Goal: Transaction & Acquisition: Book appointment/travel/reservation

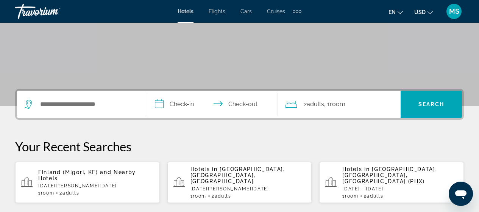
scroll to position [141, 0]
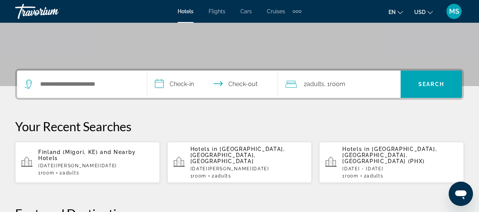
click at [114, 90] on div "Search widget" at bounding box center [82, 83] width 115 height 27
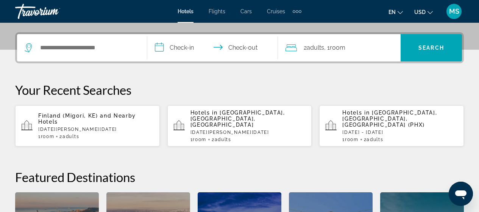
scroll to position [185, 0]
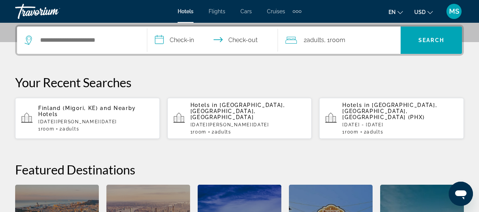
click at [92, 47] on div "Search widget" at bounding box center [82, 40] width 115 height 27
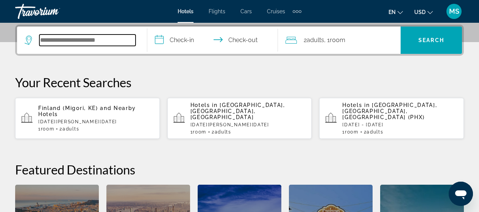
click at [86, 42] on input "Search widget" at bounding box center [87, 39] width 96 height 11
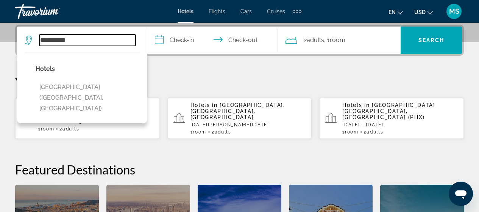
type input "**********"
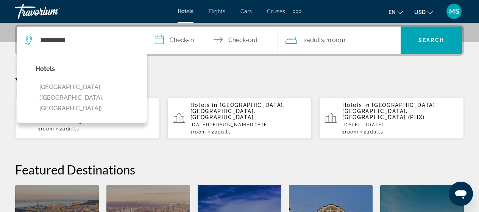
click at [186, 36] on input "**********" at bounding box center [213, 42] width 133 height 30
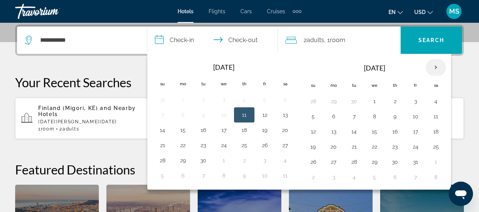
click at [435, 68] on th "Next month" at bounding box center [436, 67] width 20 height 17
click at [336, 147] on button "19" at bounding box center [334, 146] width 12 height 11
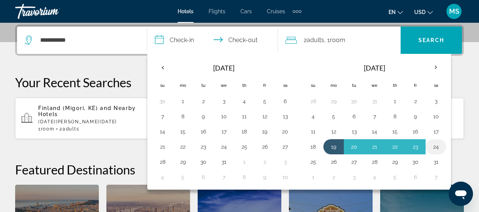
click at [441, 147] on button "24" at bounding box center [436, 146] width 12 height 11
type input "**********"
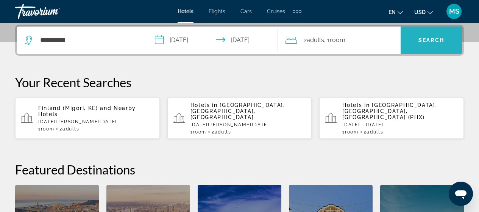
click at [436, 41] on span "Search" at bounding box center [432, 40] width 26 height 6
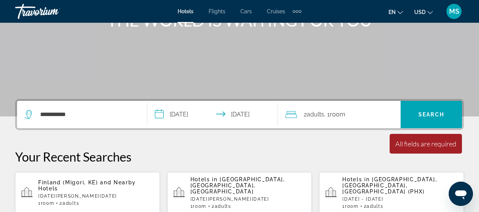
scroll to position [126, 0]
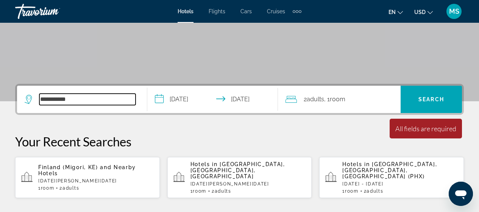
click at [72, 99] on input "**********" at bounding box center [87, 99] width 96 height 11
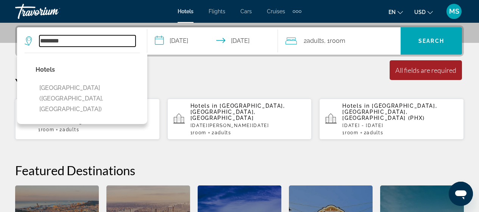
scroll to position [185, 0]
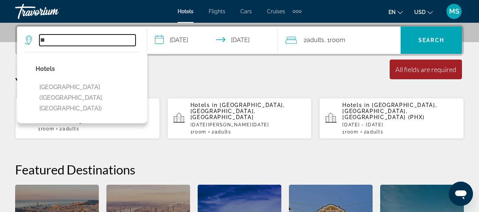
type input "*"
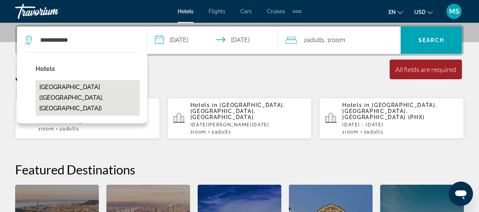
click at [80, 86] on button "[GEOGRAPHIC_DATA] ([GEOGRAPHIC_DATA], [GEOGRAPHIC_DATA])" at bounding box center [88, 98] width 104 height 36
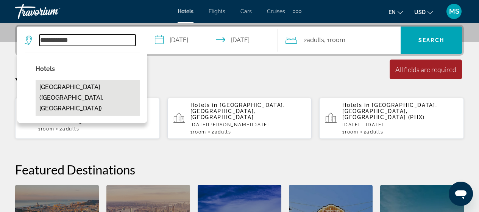
type input "**********"
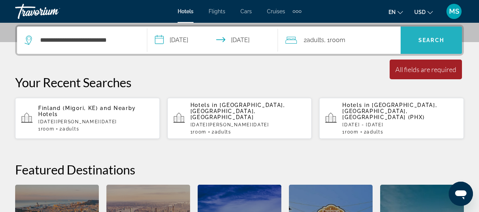
click at [435, 42] on span "Search" at bounding box center [432, 40] width 26 height 6
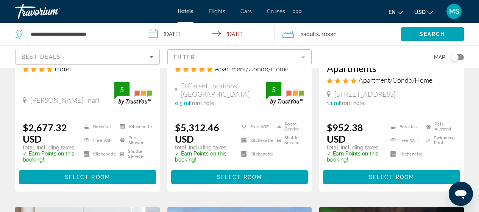
scroll to position [173, 0]
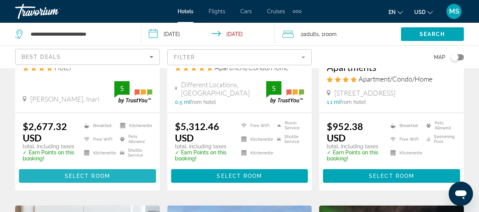
click at [128, 174] on span "Main content" at bounding box center [87, 176] width 137 height 18
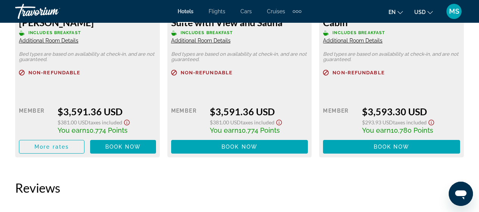
scroll to position [1478, 0]
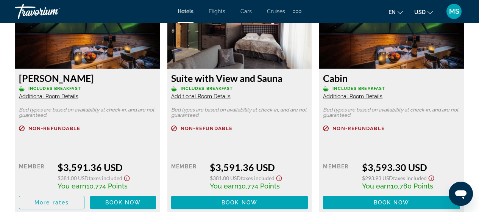
click at [362, 97] on span "Additional Room Details" at bounding box center [352, 96] width 59 height 6
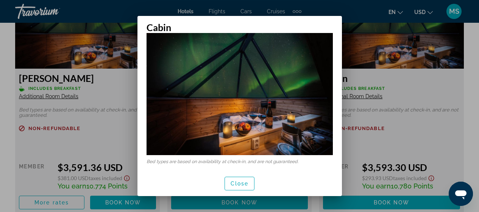
scroll to position [36, 0]
click at [243, 187] on span "button" at bounding box center [240, 183] width 30 height 18
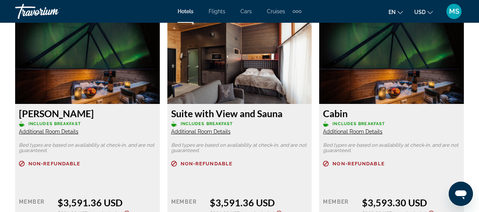
scroll to position [1457, 0]
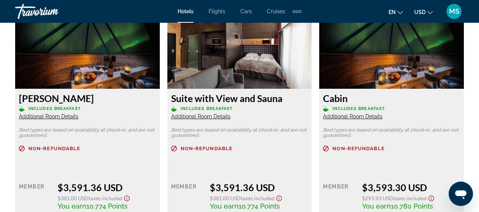
click at [216, 116] on span "Additional Room Details" at bounding box center [200, 116] width 59 height 6
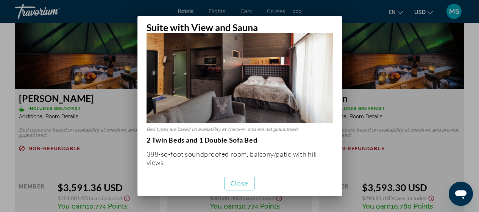
scroll to position [0, 0]
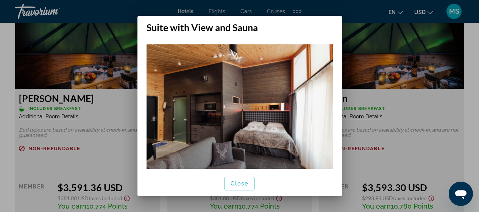
click at [472, 50] on div at bounding box center [239, 106] width 479 height 212
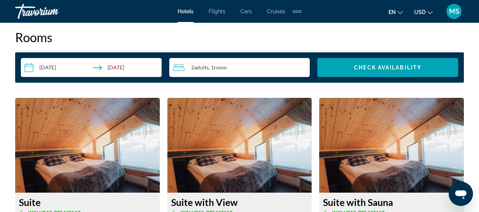
scroll to position [1104, 0]
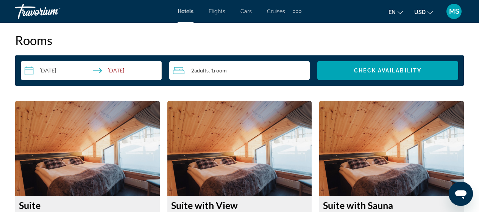
click at [280, 71] on div "2 Adult Adults , 1 Room rooms" at bounding box center [241, 70] width 137 height 9
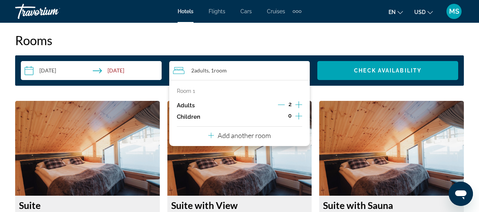
click at [350, 42] on h2 "Rooms" at bounding box center [239, 40] width 449 height 15
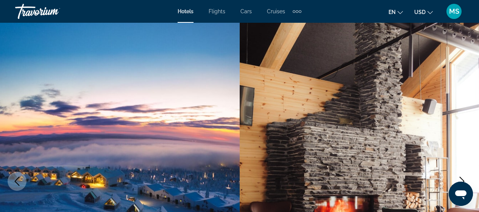
scroll to position [0, 0]
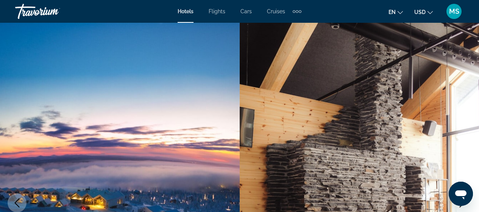
click at [181, 9] on span "Hotels" at bounding box center [186, 11] width 16 height 6
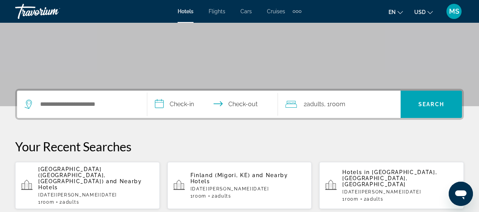
scroll to position [141, 0]
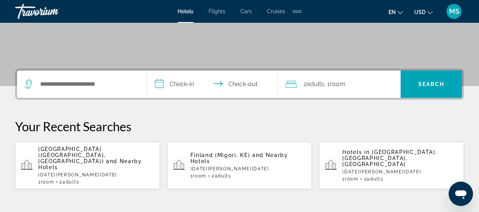
click at [102, 92] on div "Search widget" at bounding box center [82, 83] width 115 height 27
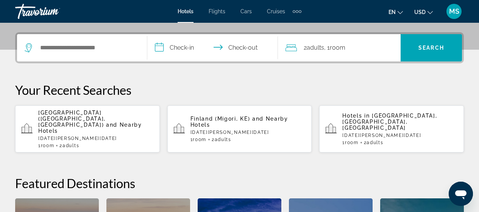
scroll to position [185, 0]
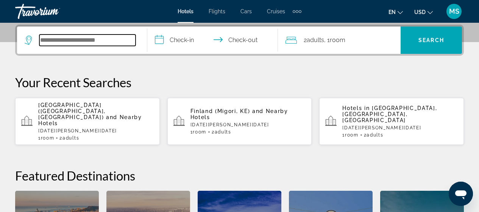
click at [94, 43] on input "Search widget" at bounding box center [87, 39] width 96 height 11
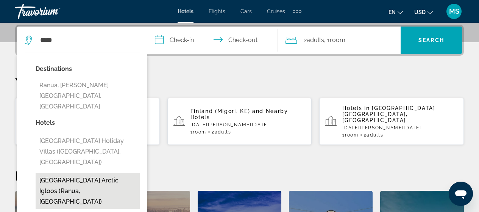
click at [107, 173] on button "[GEOGRAPHIC_DATA] Arctic Igloos (Ranua, [GEOGRAPHIC_DATA])" at bounding box center [88, 191] width 104 height 36
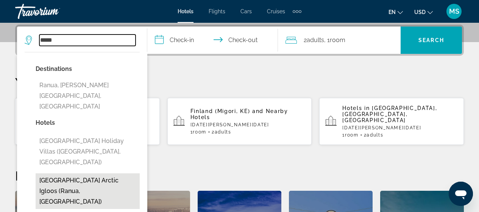
type input "**********"
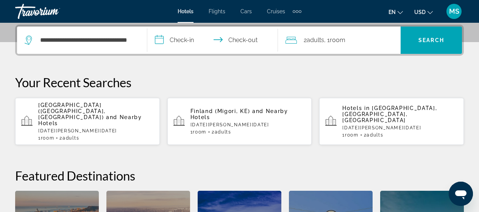
click at [196, 39] on input "**********" at bounding box center [213, 42] width 133 height 30
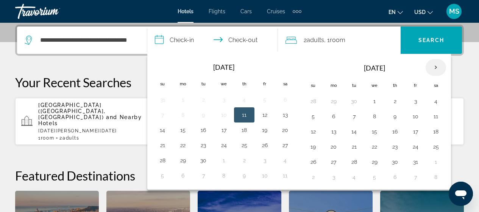
click at [435, 66] on th "Next month" at bounding box center [436, 67] width 20 height 17
click at [333, 148] on button "19" at bounding box center [334, 146] width 12 height 11
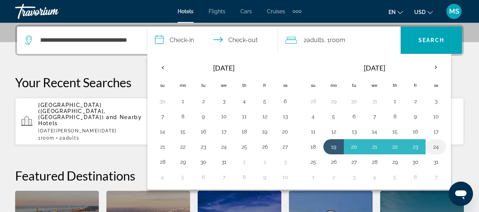
click at [439, 150] on button "24" at bounding box center [436, 146] width 12 height 11
type input "**********"
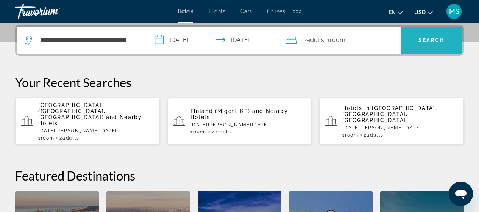
click at [428, 41] on span "Search" at bounding box center [432, 40] width 26 height 6
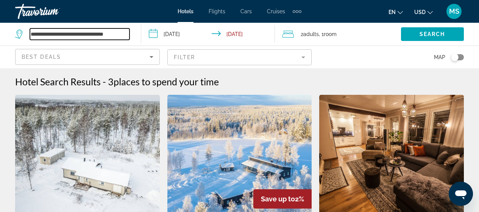
click at [123, 34] on input "**********" at bounding box center [80, 33] width 100 height 11
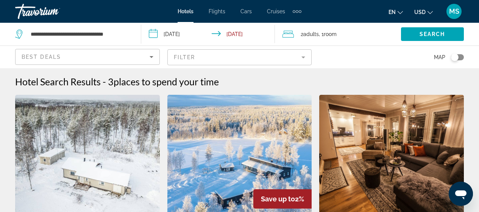
click at [125, 145] on img "Main content" at bounding box center [87, 155] width 145 height 121
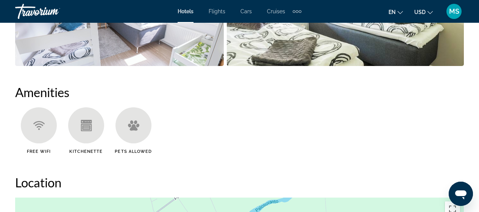
scroll to position [707, 0]
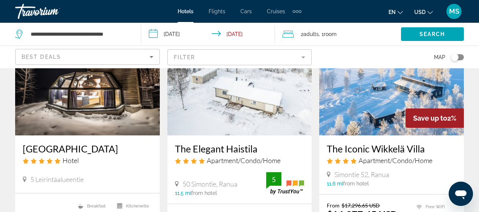
scroll to position [70, 0]
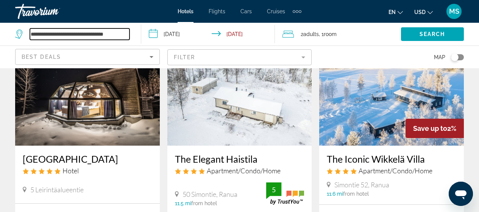
click at [106, 36] on input "**********" at bounding box center [80, 33] width 100 height 11
click at [122, 35] on input "**********" at bounding box center [80, 33] width 100 height 11
type input "*"
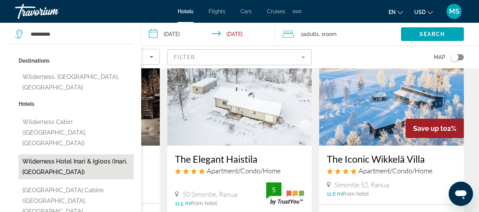
click at [93, 154] on button "Wilderness Hotel Inari & Igloos (Inari, [GEOGRAPHIC_DATA])" at bounding box center [76, 166] width 115 height 25
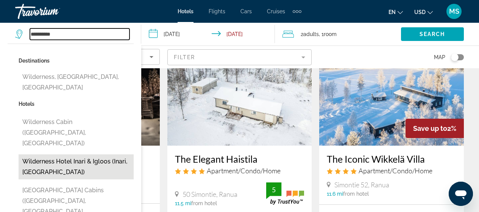
type input "**********"
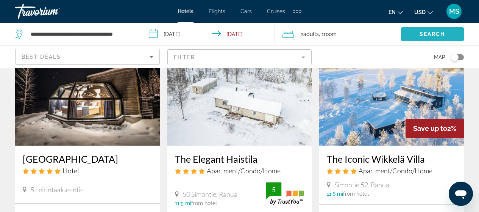
click at [416, 33] on span "Search widget" at bounding box center [432, 34] width 63 height 18
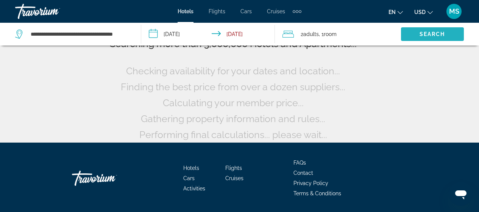
scroll to position [0, 0]
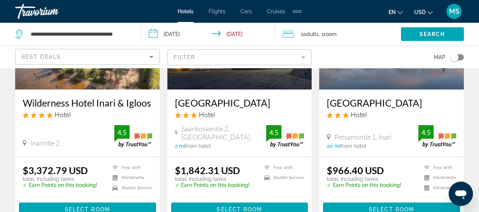
scroll to position [101, 0]
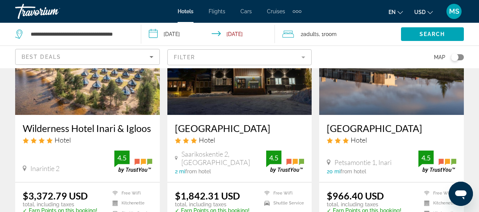
click at [105, 130] on h3 "Wilderness Hotel Inari & Igloos" at bounding box center [88, 127] width 130 height 11
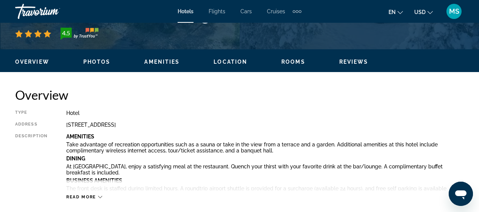
scroll to position [348, 0]
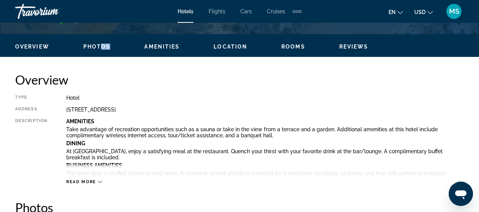
drag, startPoint x: 106, startPoint y: 54, endPoint x: 100, endPoint y: 49, distance: 7.5
click at [100, 49] on div "Overview Photos Amenities Location Rooms Reviews Check Availability" at bounding box center [239, 45] width 479 height 23
click at [100, 49] on span "Photos" at bounding box center [96, 47] width 27 height 6
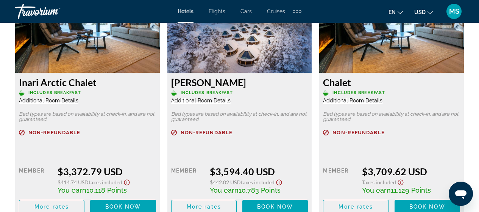
scroll to position [1235, 0]
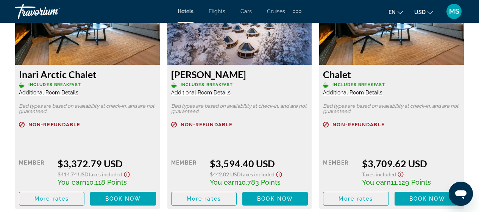
click at [280, 172] on icon "Show Taxes and Fees disclaimer" at bounding box center [279, 174] width 9 height 7
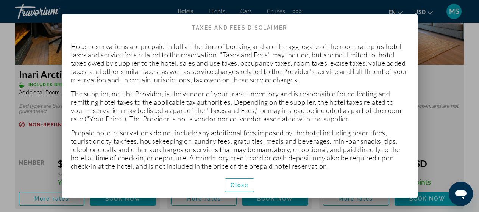
scroll to position [0, 0]
click at [247, 184] on span "Close" at bounding box center [240, 185] width 18 height 6
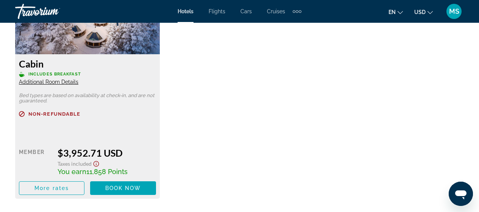
scroll to position [1507, 0]
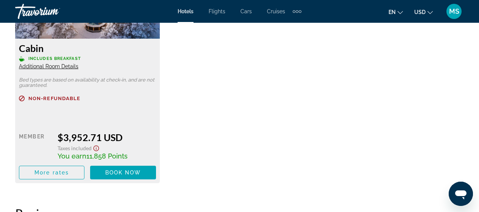
click at [57, 68] on span "Additional Room Details" at bounding box center [48, 66] width 59 height 6
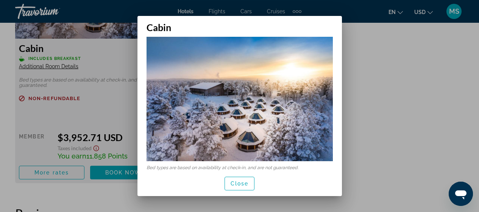
scroll to position [14, 0]
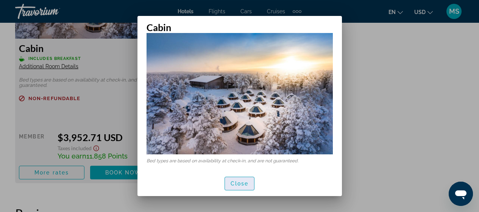
click at [236, 186] on span "Close" at bounding box center [240, 183] width 18 height 6
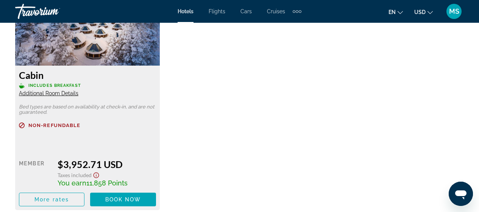
scroll to position [1487, 0]
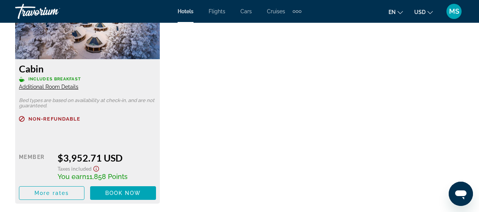
click at [133, 48] on img "Main content" at bounding box center [87, 11] width 145 height 95
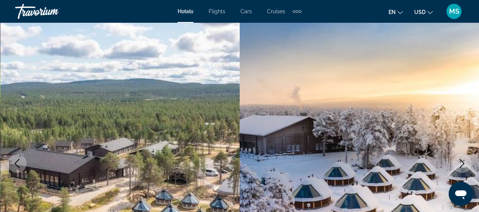
scroll to position [0, 0]
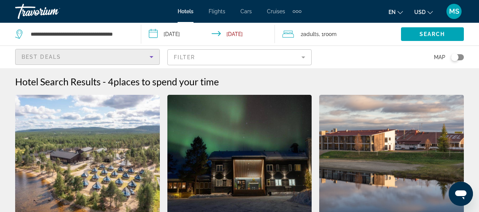
click at [78, 58] on div "Best Deals" at bounding box center [86, 56] width 128 height 9
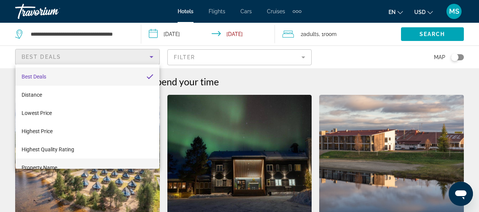
scroll to position [8, 0]
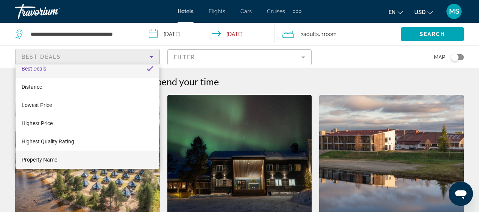
click at [66, 55] on div at bounding box center [239, 106] width 479 height 212
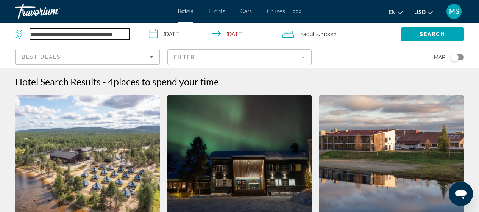
click at [119, 35] on input "**********" at bounding box center [80, 33] width 100 height 11
click at [127, 34] on input "**********" at bounding box center [80, 33] width 100 height 11
click at [127, 34] on div "**********" at bounding box center [239, 106] width 479 height 212
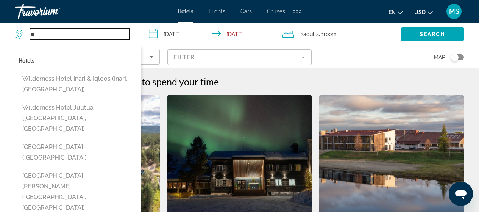
type input "*"
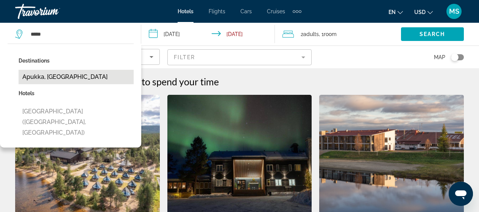
click at [87, 81] on button "Apukka, [GEOGRAPHIC_DATA]" at bounding box center [76, 77] width 115 height 14
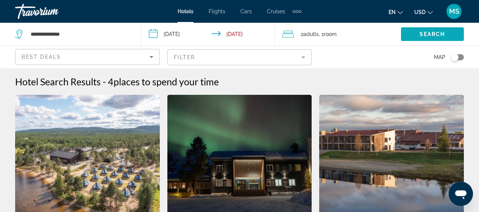
click at [415, 32] on span "Search widget" at bounding box center [432, 34] width 63 height 18
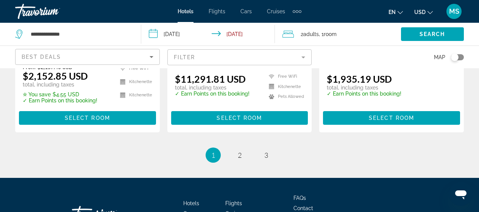
scroll to position [1146, 0]
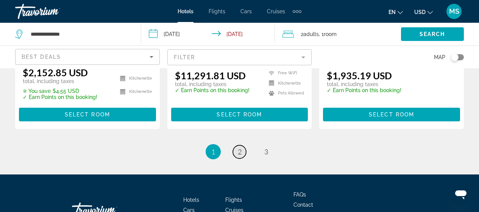
click at [242, 152] on link "page 2" at bounding box center [239, 151] width 13 height 13
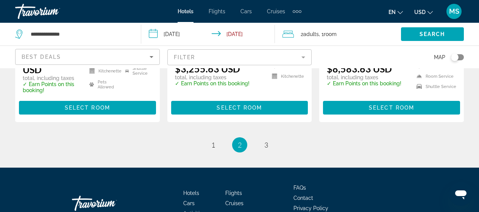
scroll to position [1096, 0]
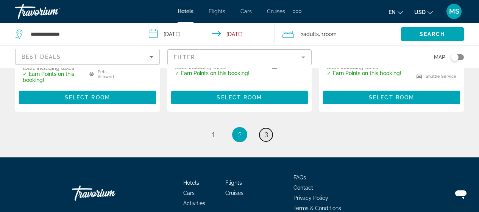
click at [266, 137] on span "3" at bounding box center [266, 134] width 4 height 8
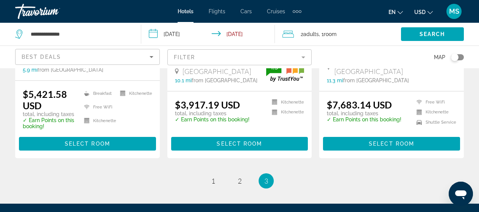
scroll to position [756, 0]
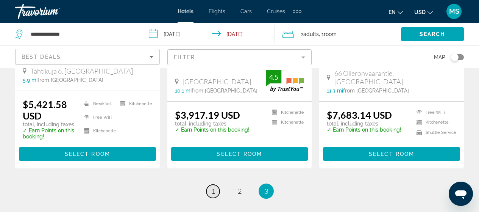
click at [212, 195] on span "1" at bounding box center [213, 191] width 4 height 8
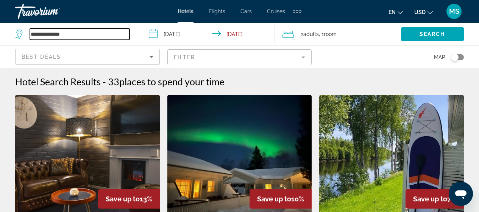
click at [93, 30] on input "**********" at bounding box center [80, 33] width 100 height 11
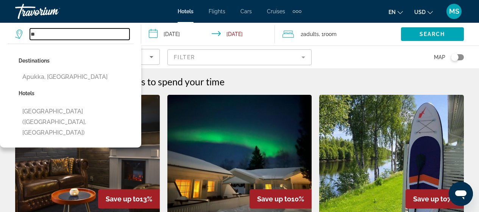
type input "*"
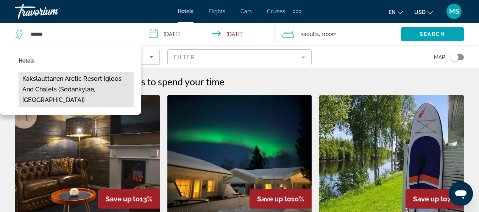
click at [97, 83] on button "Kakslauttanen Arctic Resort Igloos and Chalets (Sodankylae, [GEOGRAPHIC_DATA])" at bounding box center [76, 90] width 115 height 36
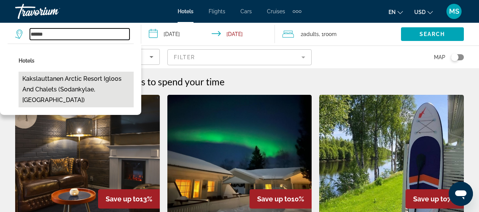
type input "**********"
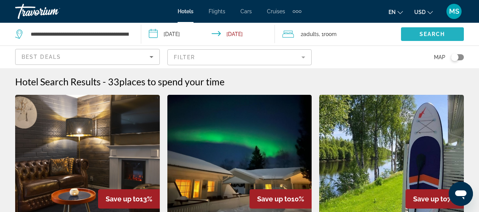
click at [416, 34] on span "Search widget" at bounding box center [432, 34] width 63 height 18
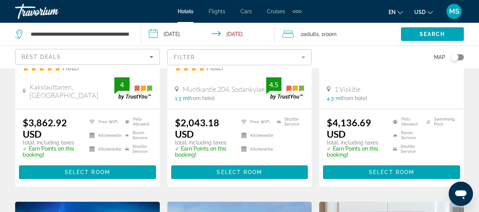
scroll to position [187, 0]
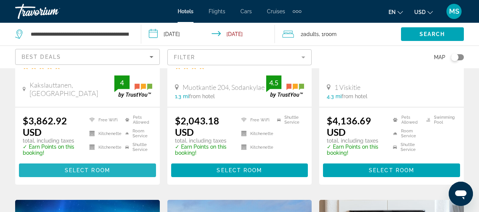
click at [102, 169] on span "Select Room" at bounding box center [87, 170] width 45 height 6
